Goal: Check status: Check status

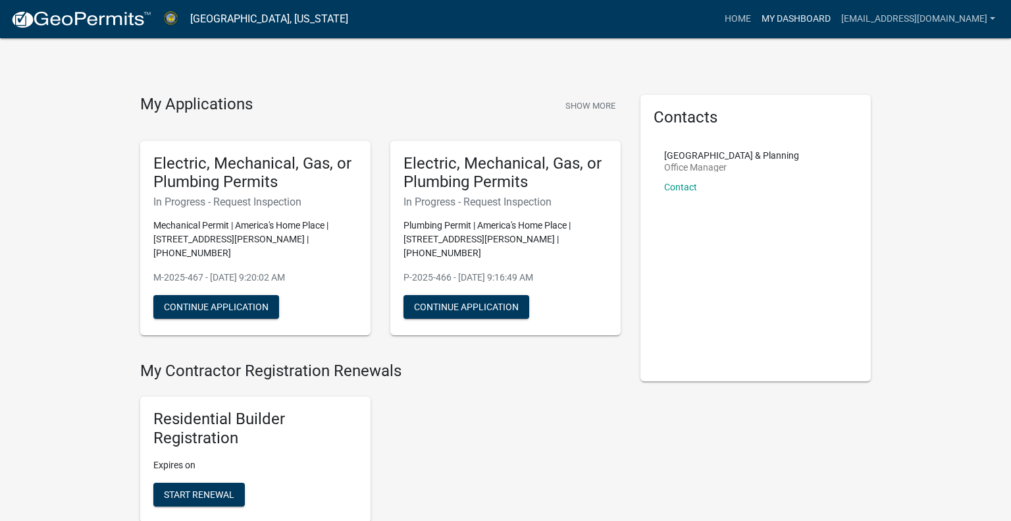
click at [782, 20] on link "My Dashboard" at bounding box center [796, 19] width 80 height 25
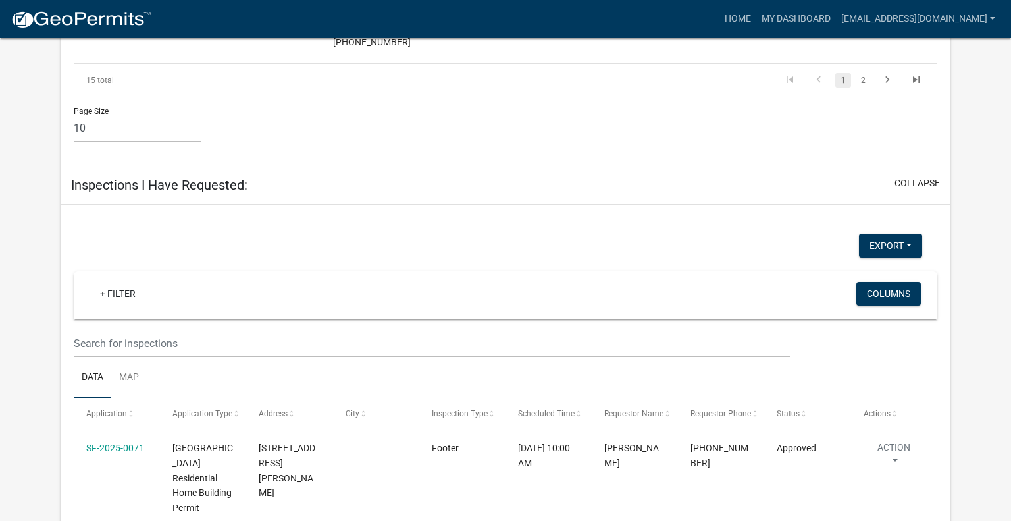
scroll to position [2460, 0]
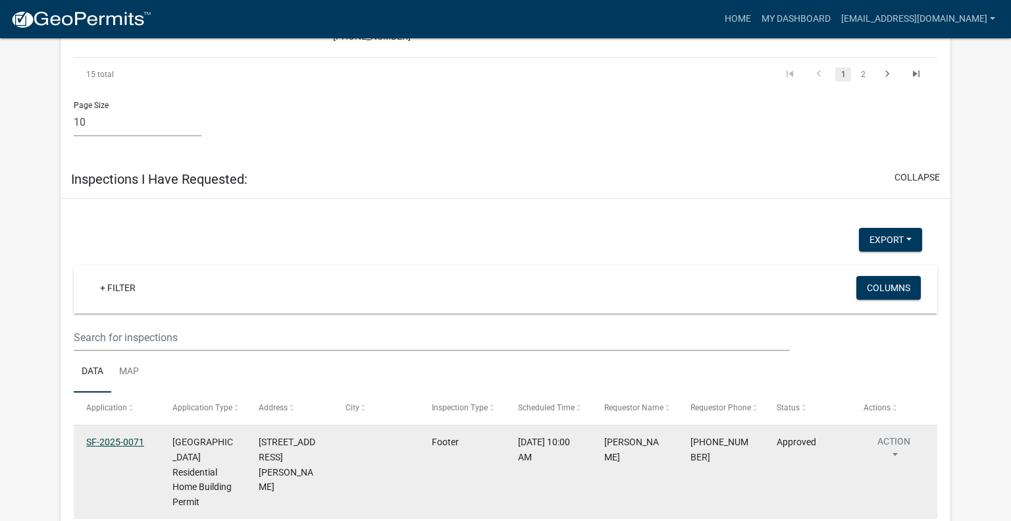
click at [114, 436] on link "SF-2025-0071" at bounding box center [115, 441] width 58 height 11
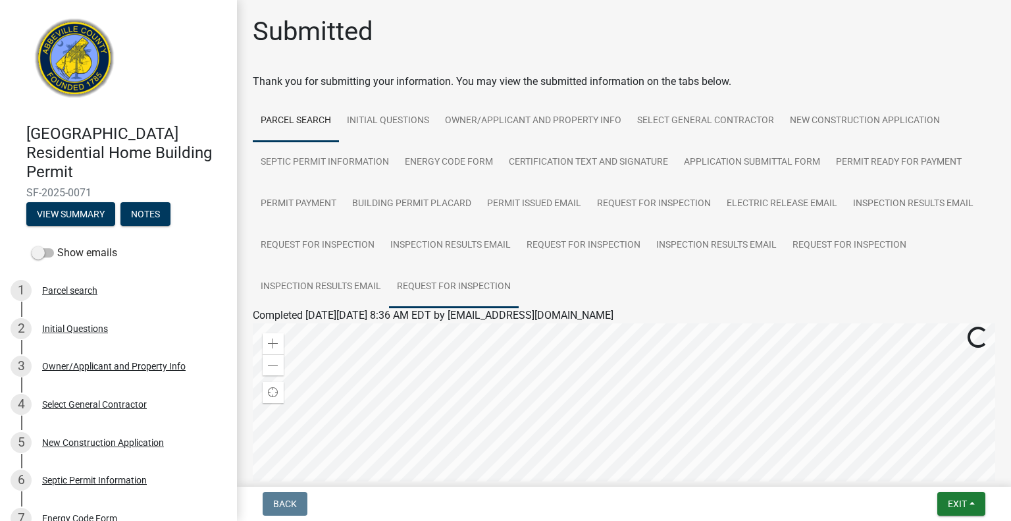
click at [444, 280] on link "Request for Inspection" at bounding box center [454, 287] width 130 height 42
